Goal: Check status: Check status

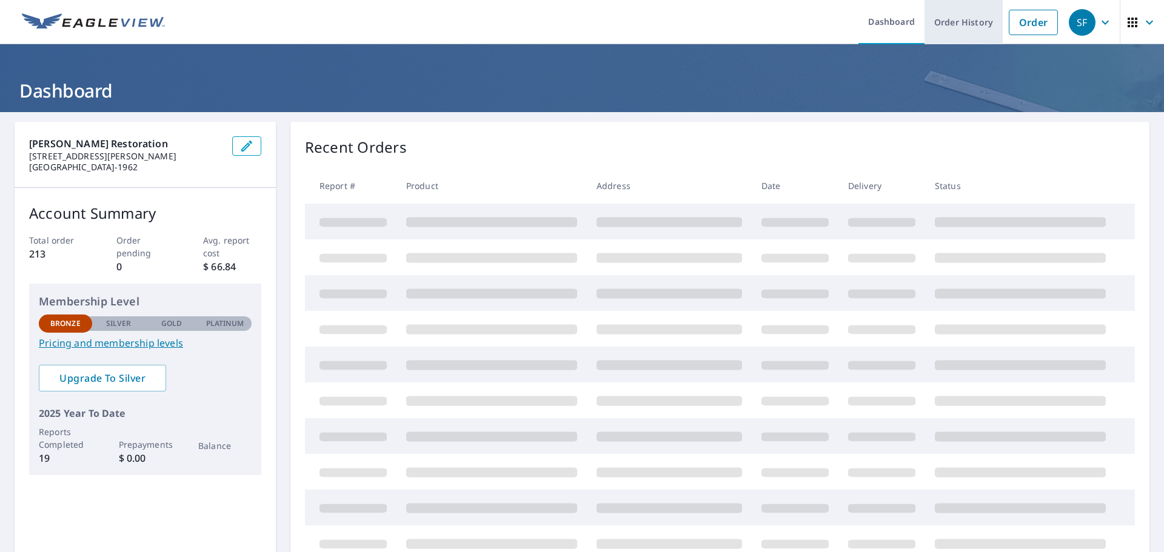
click at [958, 24] on link "Order History" at bounding box center [963, 22] width 78 height 44
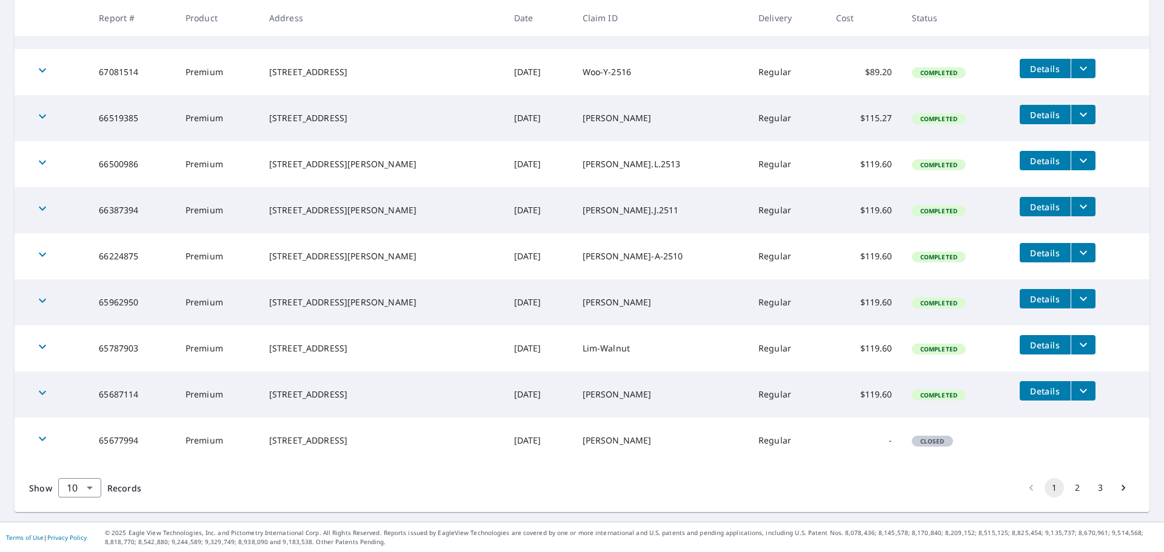
scroll to position [266, 0]
click at [1070, 491] on button "2" at bounding box center [1076, 487] width 19 height 19
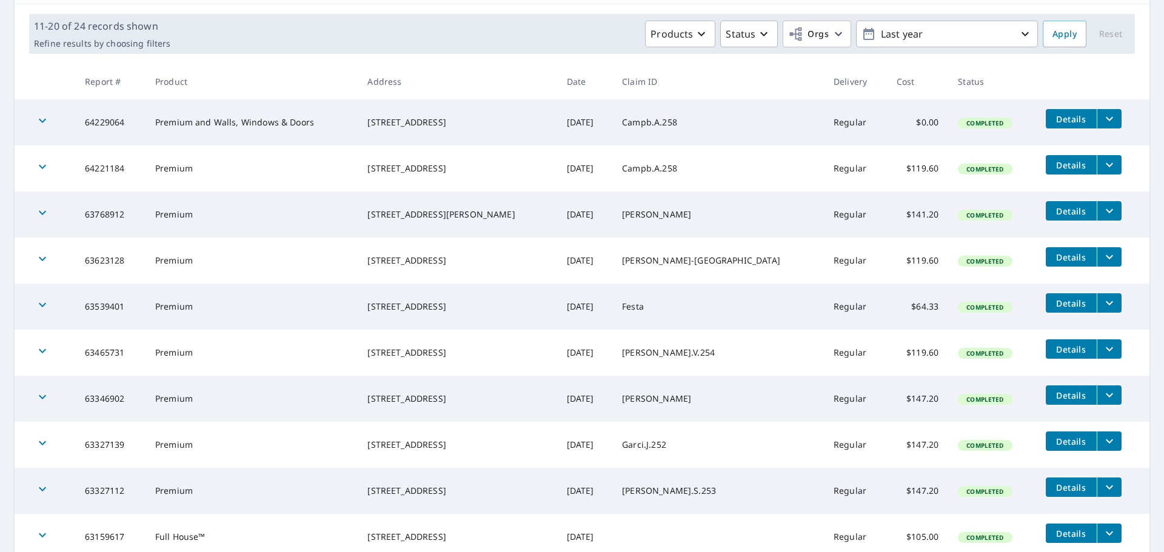
scroll to position [266, 0]
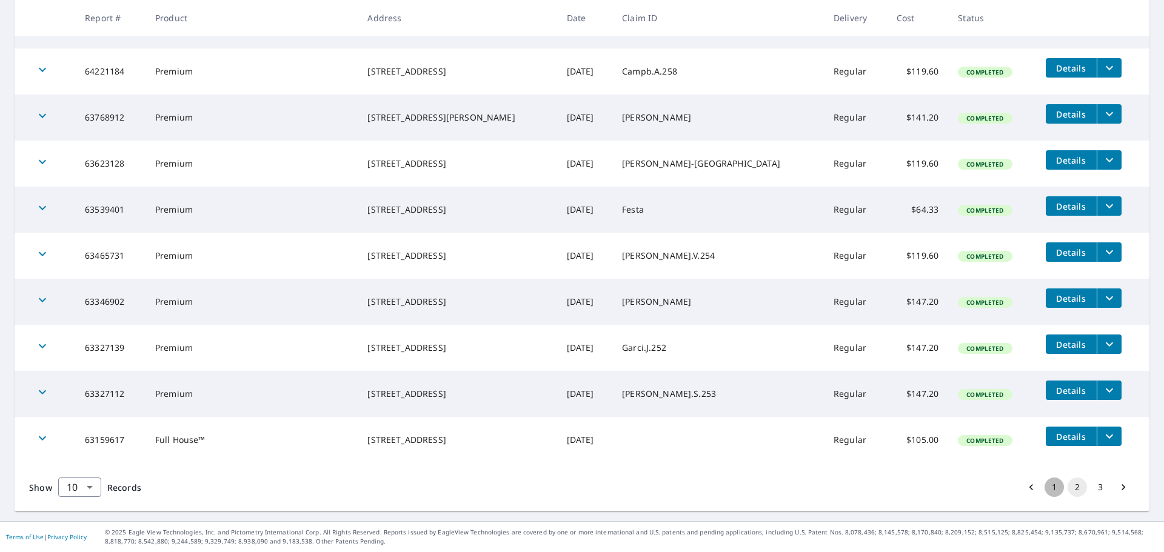
click at [1044, 487] on button "1" at bounding box center [1053, 487] width 19 height 19
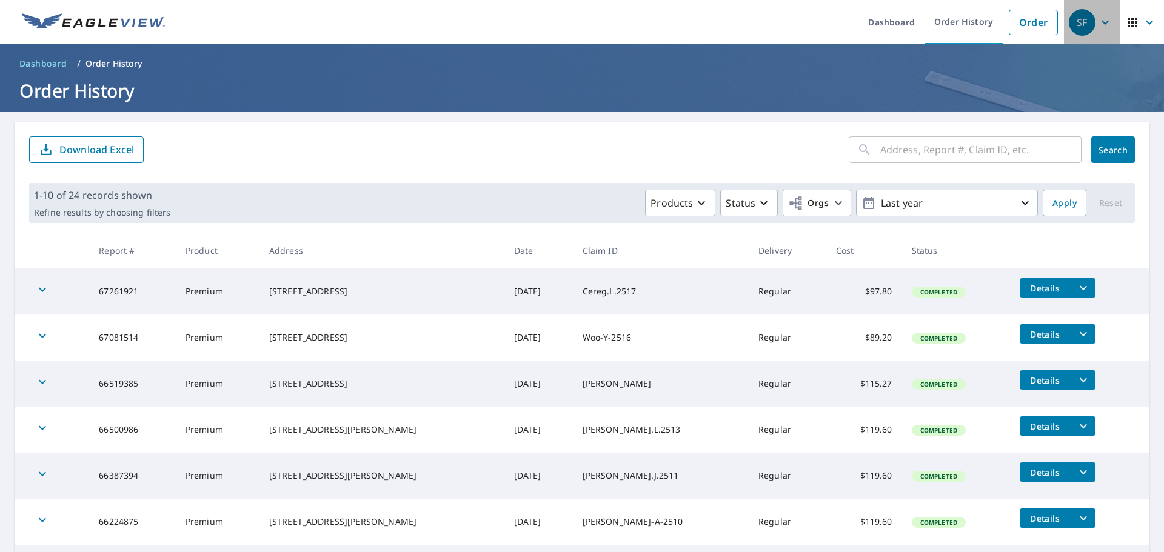
click at [1098, 23] on icon "button" at bounding box center [1105, 22] width 15 height 15
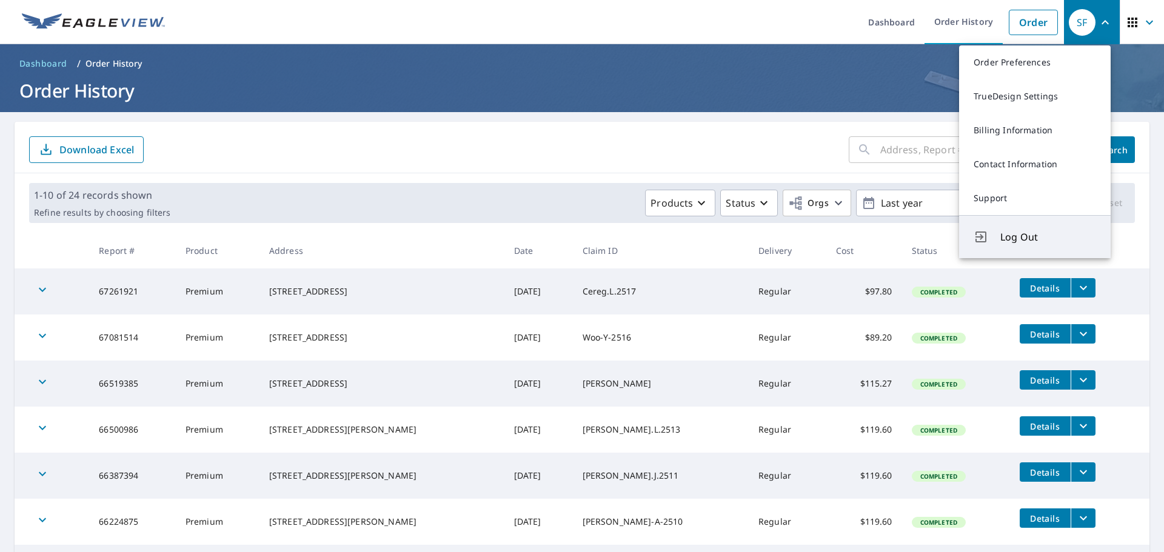
click at [1028, 234] on span "Log Out" at bounding box center [1048, 237] width 96 height 15
